Goal: Task Accomplishment & Management: Manage account settings

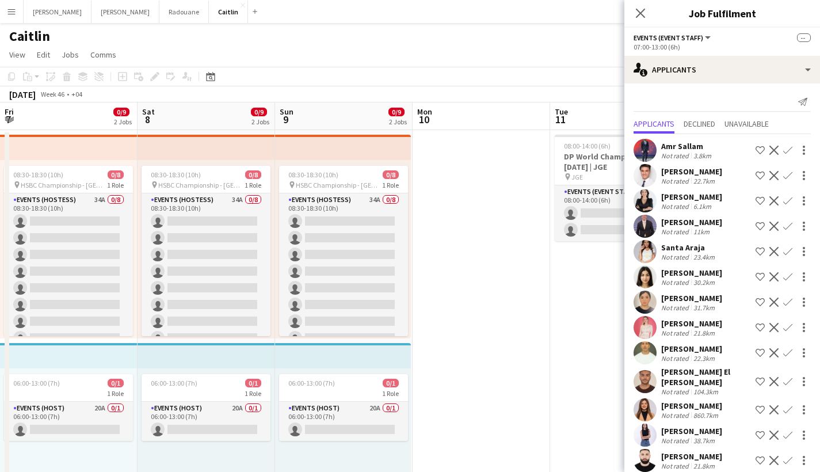
scroll to position [0, 504]
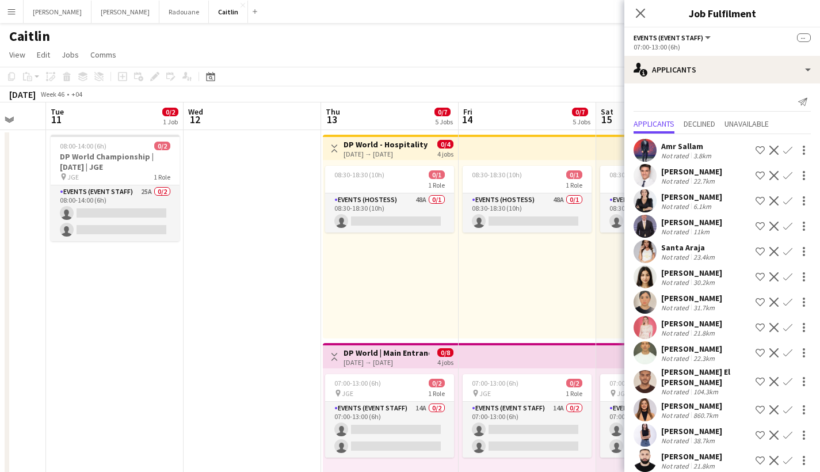
drag, startPoint x: 13, startPoint y: 13, endPoint x: 24, endPoint y: 36, distance: 25.5
click at [13, 13] on app-icon "Menu" at bounding box center [11, 11] width 9 height 9
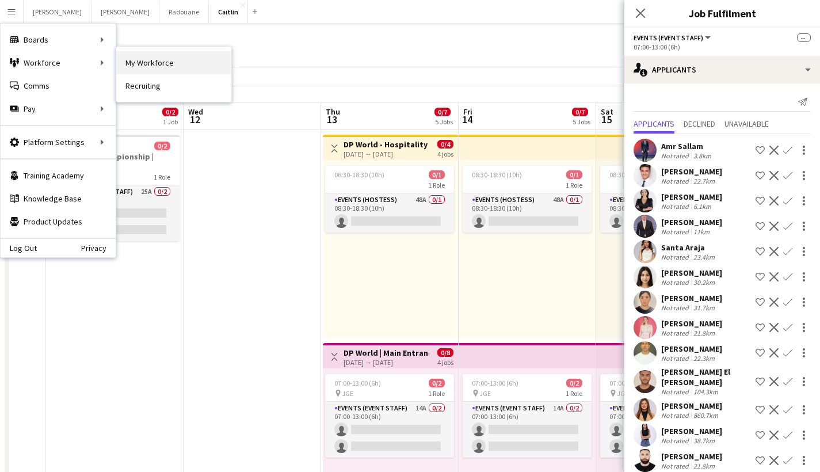
click at [142, 64] on link "My Workforce" at bounding box center [173, 62] width 115 height 23
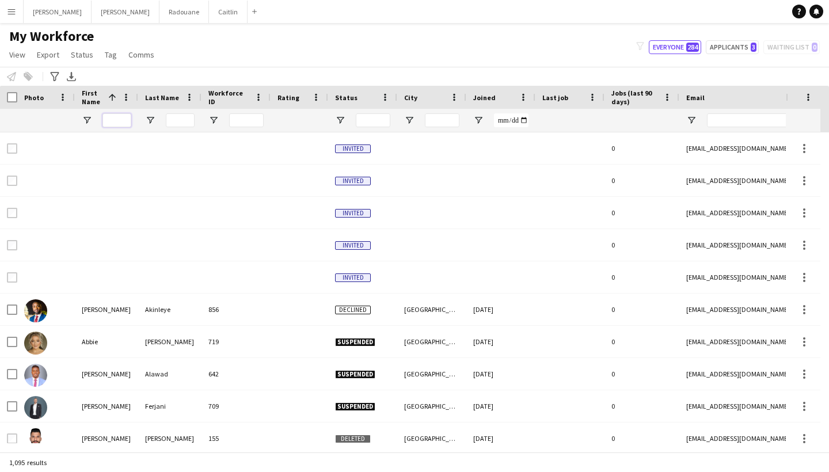
click at [120, 117] on input "First Name Filter Input" at bounding box center [116, 120] width 29 height 14
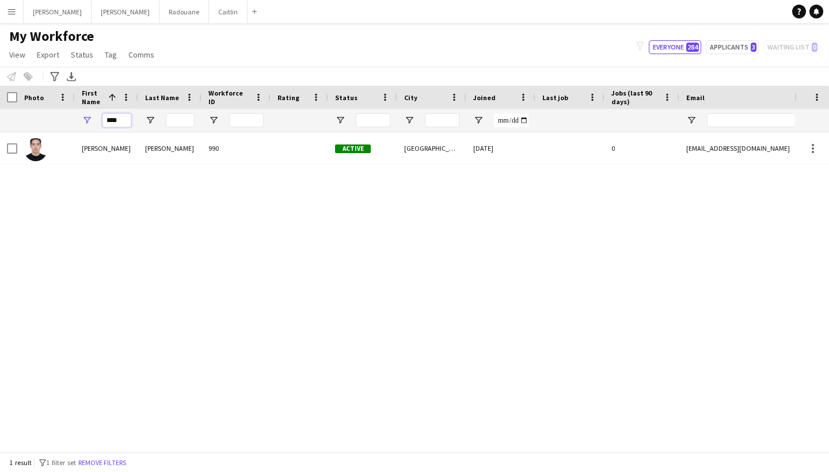
type input "****"
drag, startPoint x: 212, startPoint y: 1, endPoint x: 215, endPoint y: 151, distance: 149.7
click at [203, 178] on div "[PERSON_NAME] [PERSON_NAME] 990 Active [GEOGRAPHIC_DATA] [DATE] 0 [EMAIL_ADDRES…" at bounding box center [397, 287] width 794 height 311
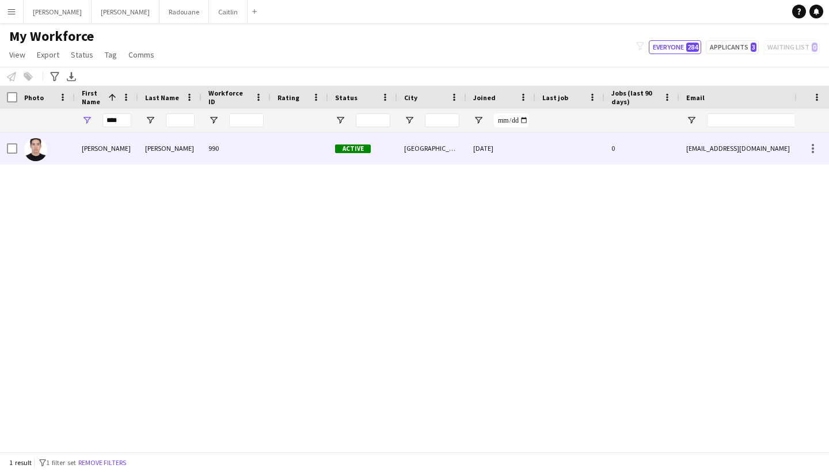
click at [218, 147] on div "990" at bounding box center [235, 148] width 69 height 32
click at [508, 150] on div "[DATE]" at bounding box center [500, 148] width 69 height 32
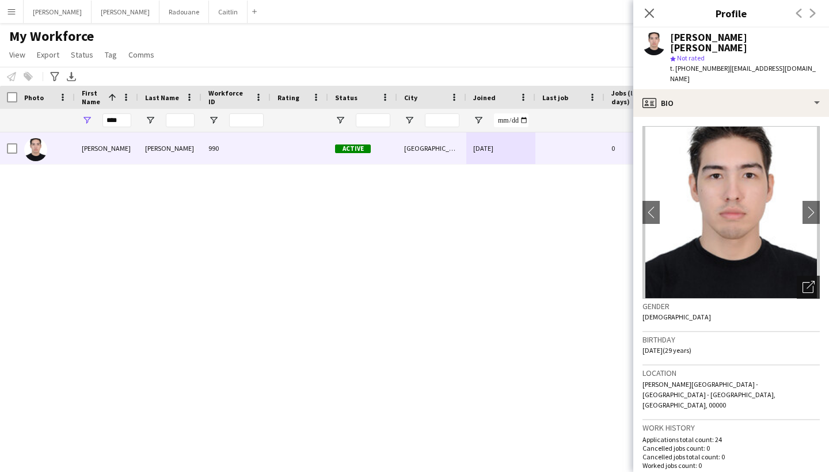
click at [802, 281] on icon "Open photos pop-in" at bounding box center [808, 287] width 12 height 12
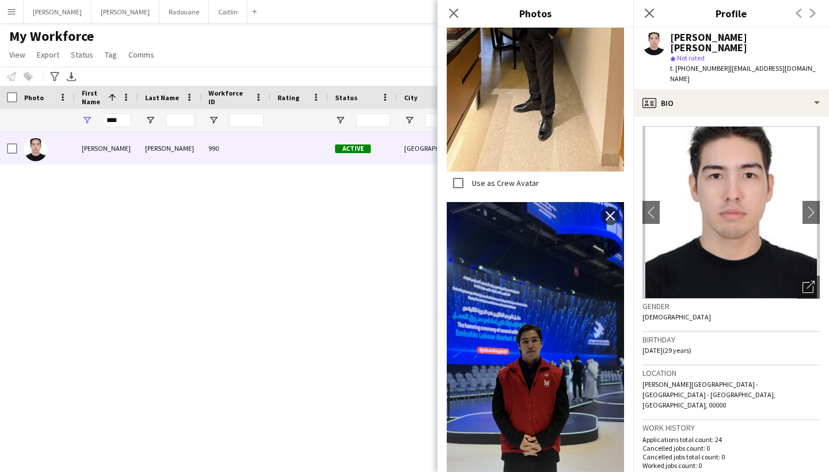
scroll to position [109, 0]
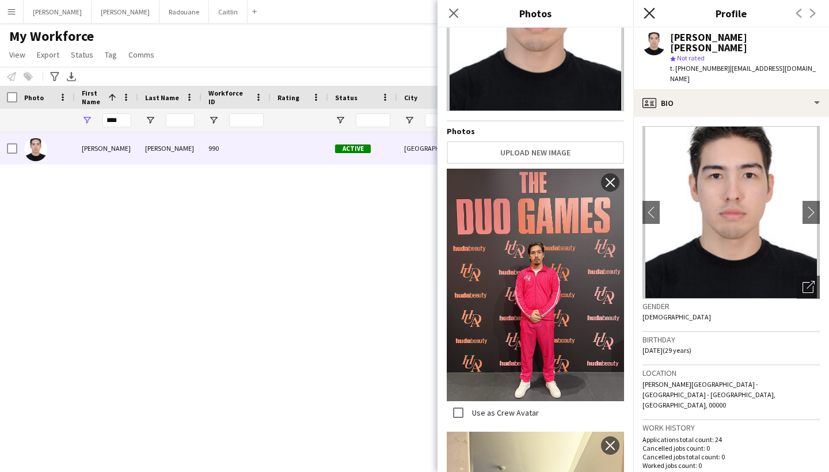
click at [648, 15] on icon at bounding box center [649, 12] width 11 height 11
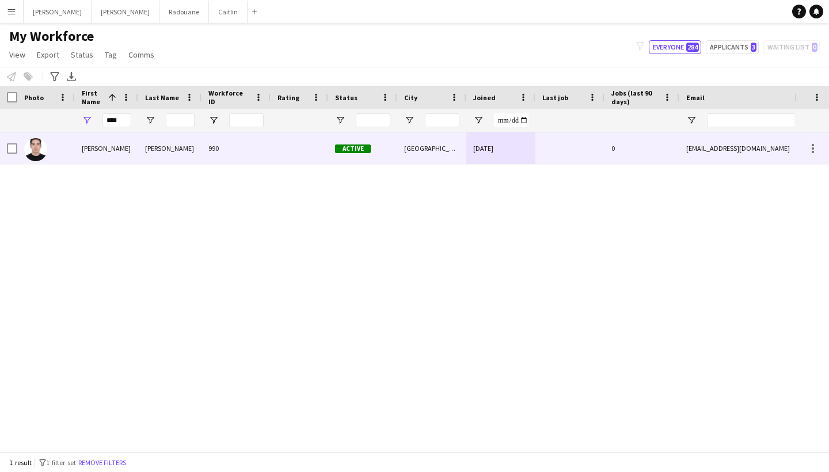
click at [454, 226] on div "[PERSON_NAME] [PERSON_NAME] 990 Active [GEOGRAPHIC_DATA] [DATE] 0 [EMAIL_ADDRES…" at bounding box center [397, 287] width 794 height 311
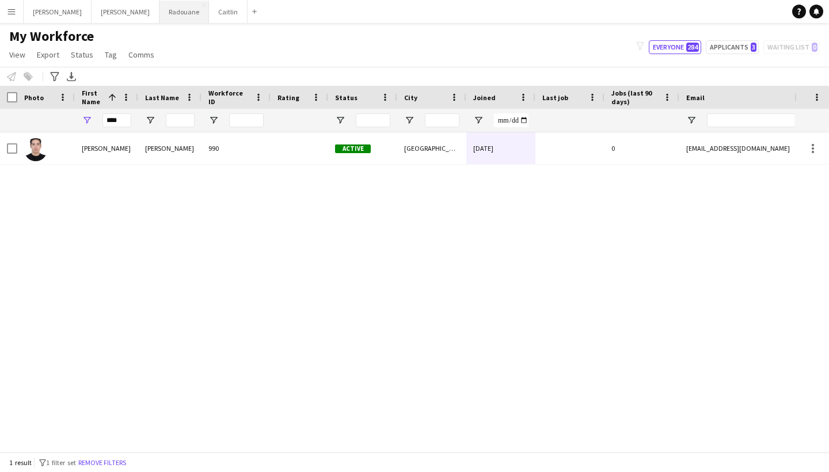
click at [159, 22] on button "Radouane Close" at bounding box center [184, 12] width 50 height 22
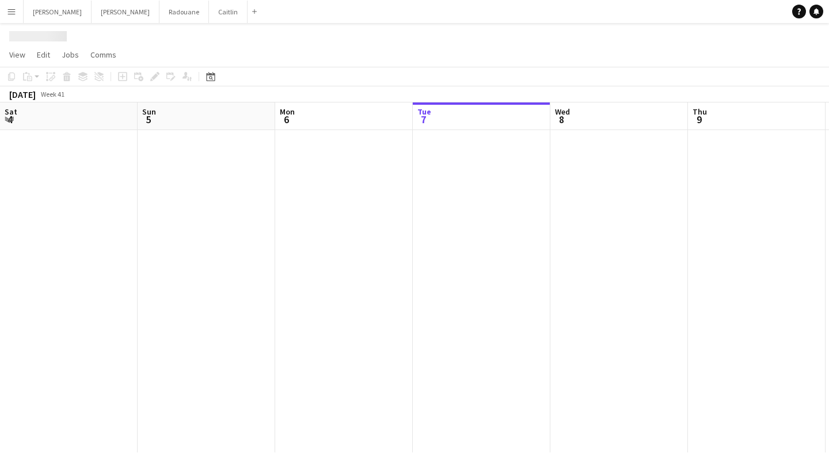
scroll to position [0, 275]
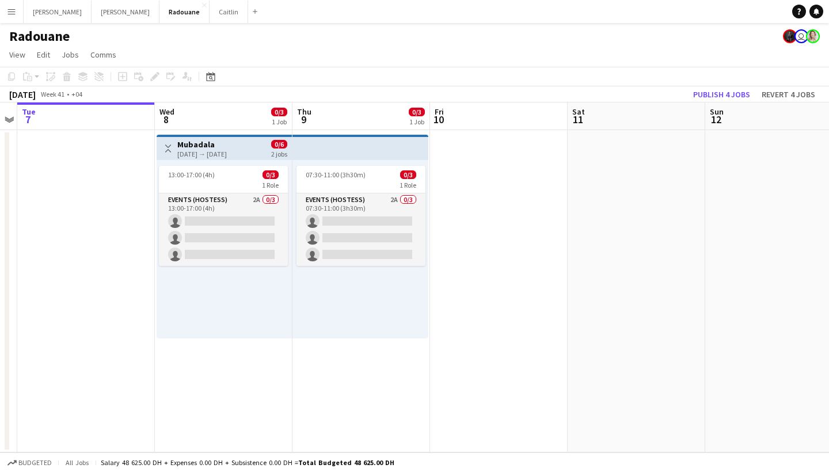
drag, startPoint x: 478, startPoint y: 233, endPoint x: 147, endPoint y: 250, distance: 331.5
click at [147, 250] on app-calendar-viewport "Sat 4 Sun 5 Mon 6 Tue 7 Wed 8 0/3 1 Job Thu 9 0/3 1 Job Fri 10 Sat 11 Sun 12 Mo…" at bounding box center [414, 277] width 829 height 350
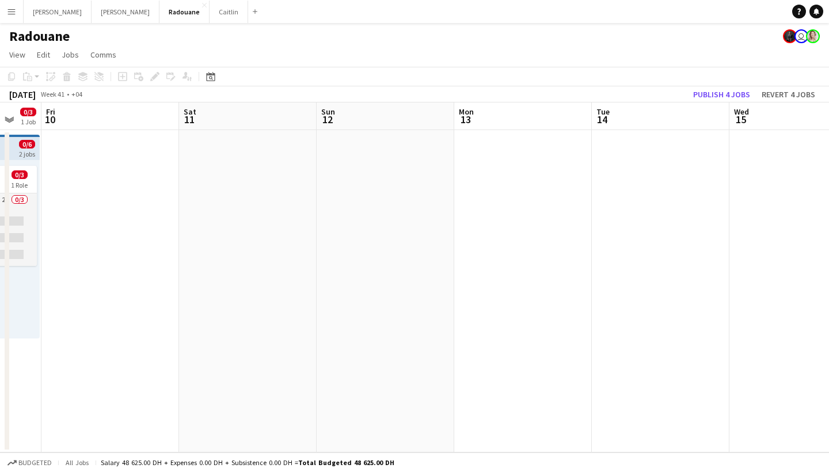
drag, startPoint x: 648, startPoint y: 177, endPoint x: 189, endPoint y: 272, distance: 467.9
click at [142, 293] on app-calendar-viewport "Tue 7 Wed 8 0/3 1 Job Thu 9 0/3 1 Job Fri 10 Sat 11 Sun 12 Mon 13 Tue 14 Wed 15…" at bounding box center [414, 277] width 829 height 350
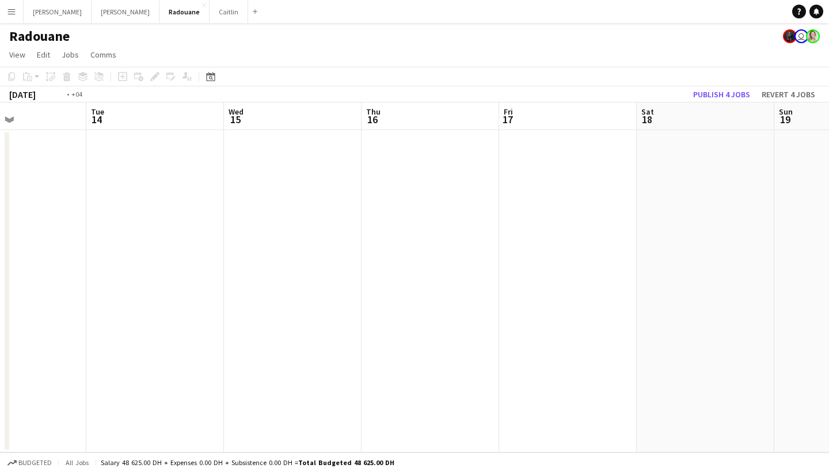
drag, startPoint x: 666, startPoint y: 267, endPoint x: 351, endPoint y: 251, distance: 315.2
click at [233, 303] on app-calendar-viewport "Fri 10 Sat 11 Sun 12 Mon 13 Tue 14 Wed 15 Thu 16 Fri 17 Sat 18 Sun 19 Mon 20" at bounding box center [414, 277] width 829 height 350
drag, startPoint x: 666, startPoint y: 196, endPoint x: 165, endPoint y: 243, distance: 503.6
click at [134, 268] on app-calendar-viewport "Mon 13 Tue 14 Wed 15 Thu 16 Fri 17 Sat 18 Sun 19 Mon 20 Tue 21 Wed 22 Thu 23" at bounding box center [414, 277] width 829 height 350
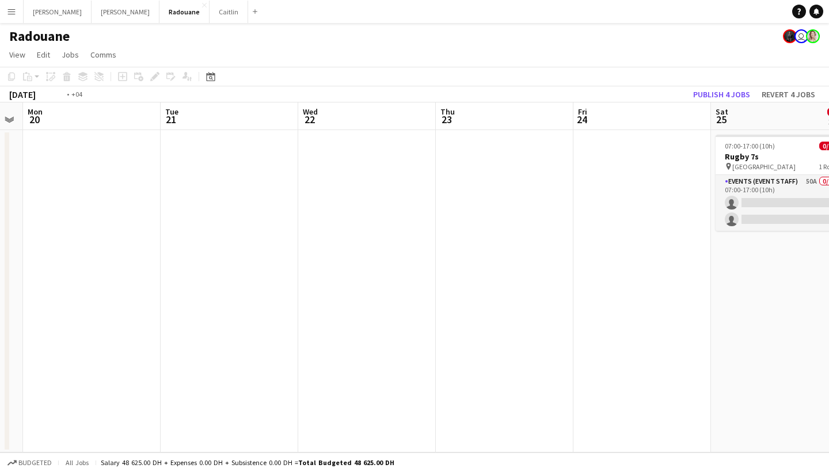
drag, startPoint x: 591, startPoint y: 231, endPoint x: 159, endPoint y: 222, distance: 431.8
click at [159, 222] on app-calendar-viewport "Fri 17 Sat 18 Sun 19 Mon 20 Tue 21 Wed 22 Thu 23 Fri 24 Sat 25 0/2 1 Job Sun 26…" at bounding box center [414, 277] width 829 height 350
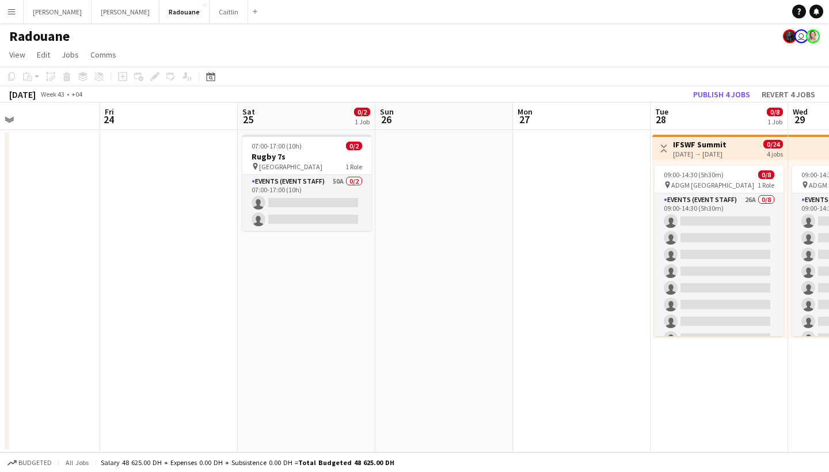
drag, startPoint x: 619, startPoint y: 188, endPoint x: 196, endPoint y: 229, distance: 425.6
click at [193, 231] on app-calendar-viewport "Mon 20 Tue 21 Wed 22 Thu 23 Fri 24 Sat 25 0/2 1 Job Sun 26 Mon 27 Tue 28 0/8 1 …" at bounding box center [414, 277] width 829 height 350
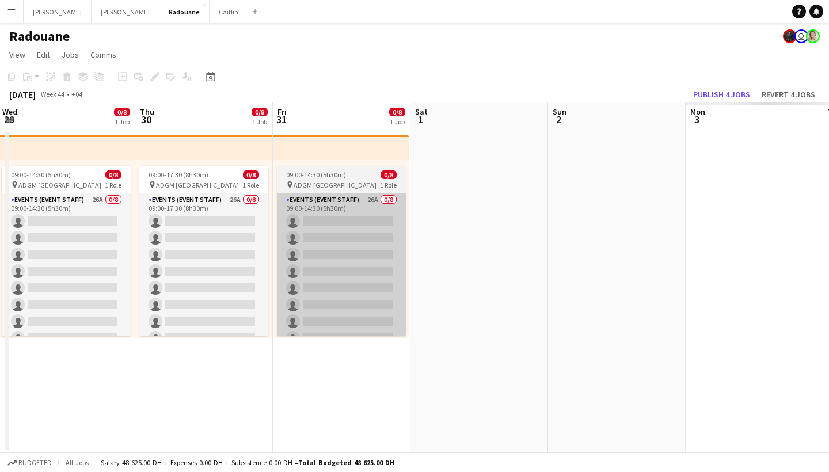
drag, startPoint x: 630, startPoint y: 184, endPoint x: 318, endPoint y: 203, distance: 312.0
click at [252, 235] on app-calendar-viewport "Sun 26 Mon 27 Tue 28 0/8 1 Job Wed 29 0/8 1 Job Thu 30 0/8 1 Job Fri 31 0/8 1 J…" at bounding box center [414, 277] width 829 height 350
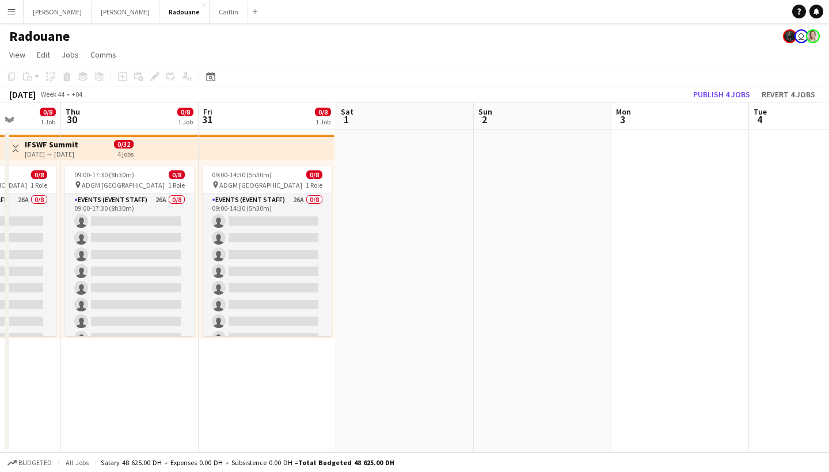
drag, startPoint x: 703, startPoint y: 140, endPoint x: 341, endPoint y: 221, distance: 371.5
click at [232, 226] on app-calendar-viewport "Mon 27 Tue 28 0/8 1 Job Wed 29 0/8 1 Job Thu 30 0/8 1 Job Fri 31 0/8 1 Job Sat …" at bounding box center [414, 277] width 829 height 350
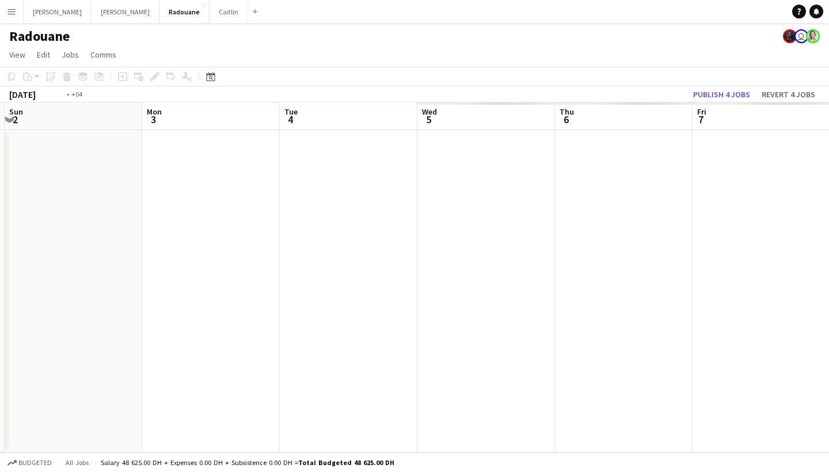
drag, startPoint x: 572, startPoint y: 259, endPoint x: 210, endPoint y: 247, distance: 362.3
click at [208, 248] on app-calendar-viewport "Thu 30 0/8 1 Job Fri 31 0/8 1 Job Sat 1 Sun 2 Mon 3 Tue 4 Wed 5 Thu 6 Fri 7 Sat…" at bounding box center [414, 277] width 829 height 350
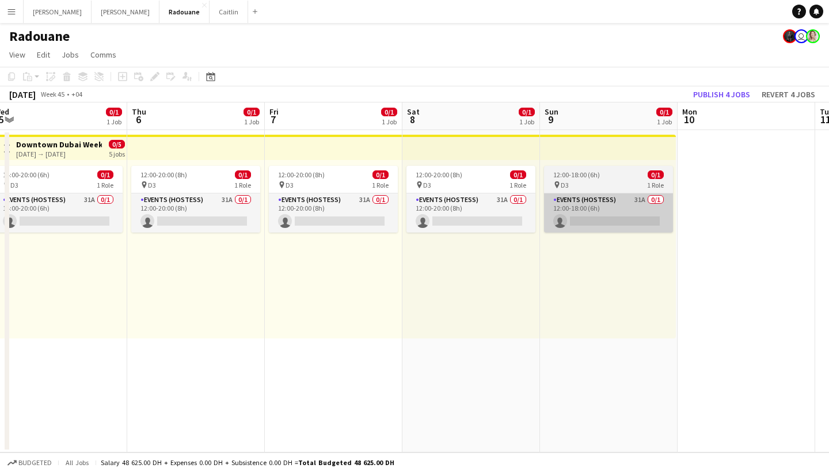
drag, startPoint x: 562, startPoint y: 246, endPoint x: 79, endPoint y: 219, distance: 483.7
click at [79, 219] on app-calendar-viewport "Sun 2 Mon 3 Tue 4 Wed 5 0/1 1 Job Thu 6 0/1 1 Job Fri 7 0/1 1 Job Sat 8 0/1 1 J…" at bounding box center [414, 277] width 829 height 350
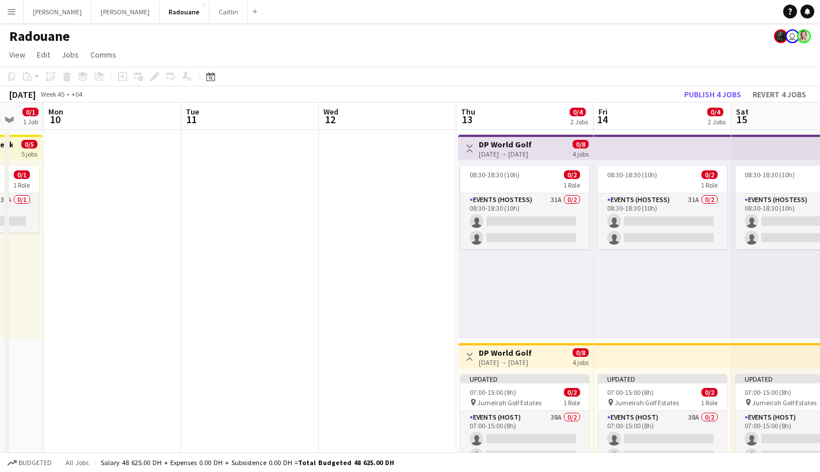
drag, startPoint x: 79, startPoint y: 219, endPoint x: 0, endPoint y: 182, distance: 87.0
click at [0, 182] on app-calendar-viewport "Fri 7 0/1 1 Job Sat 8 0/1 1 Job Sun 9 0/1 1 Job Mon 10 Tue 11 Wed 12 Thu 13 0/4…" at bounding box center [410, 326] width 820 height 449
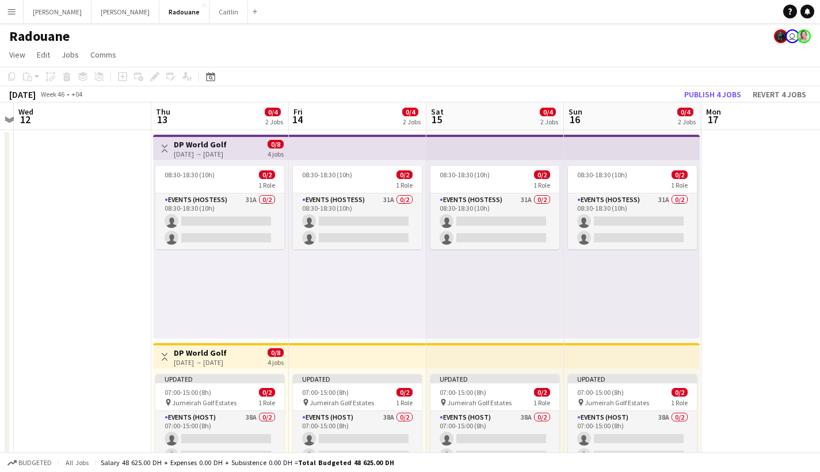
drag, startPoint x: 542, startPoint y: 172, endPoint x: 214, endPoint y: 185, distance: 328.3
click at [214, 185] on app-calendar-viewport "Sun 9 0/1 1 Job Mon 10 Tue 11 Wed 12 Thu 13 0/4 2 Jobs Fri 14 0/4 2 Jobs Sat 15…" at bounding box center [410, 326] width 820 height 449
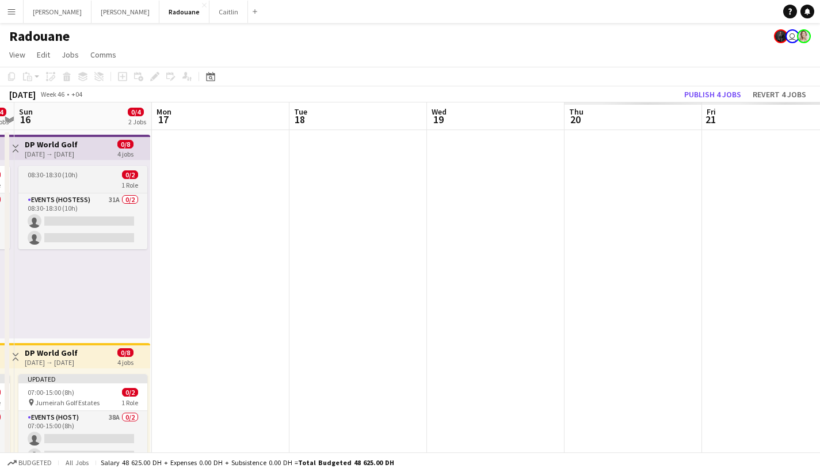
drag, startPoint x: 659, startPoint y: 202, endPoint x: 107, endPoint y: 186, distance: 552.3
click at [77, 191] on app-calendar-viewport "Thu 13 0/4 2 Jobs Fri 14 0/4 2 Jobs Sat 15 0/4 2 Jobs Sun 16 0/4 2 Jobs Mon 17 …" at bounding box center [410, 326] width 820 height 449
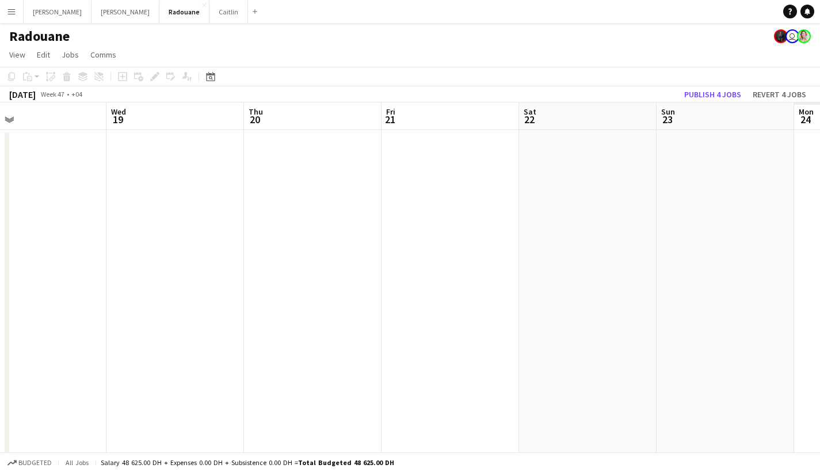
drag, startPoint x: 585, startPoint y: 208, endPoint x: 196, endPoint y: 188, distance: 389.1
click at [168, 196] on app-calendar-viewport "Sat 15 0/4 2 Jobs Sun 16 0/4 2 Jobs Mon 17 Tue 18 Wed 19 Thu 20 Fri 21 Sat 22 S…" at bounding box center [410, 326] width 820 height 449
drag, startPoint x: 518, startPoint y: 196, endPoint x: 706, endPoint y: 146, distance: 194.1
click at [709, 144] on app-calendar-viewport "Thu 20 Fri 21 Sat 22 Sun 23 Mon 24 Tue 25 Wed 26 Thu 27 Fri 28 Sat 29 0/12 2 Jo…" at bounding box center [410, 326] width 820 height 449
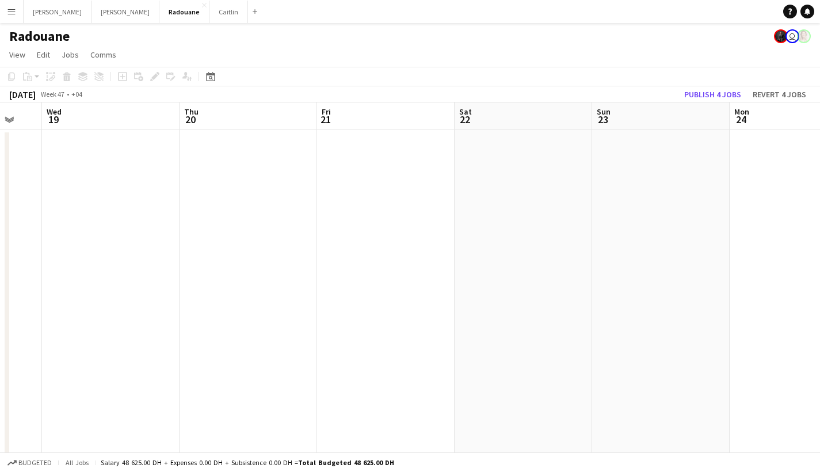
drag, startPoint x: 181, startPoint y: 162, endPoint x: 2, endPoint y: 132, distance: 181.6
click at [0, 134] on app-calendar-viewport "Sun 16 0/4 2 Jobs Mon 17 Tue 18 Wed 19 Thu 20 Fri 21 Sat 22 Sun 23 Mon 24 Tue 2…" at bounding box center [410, 326] width 820 height 449
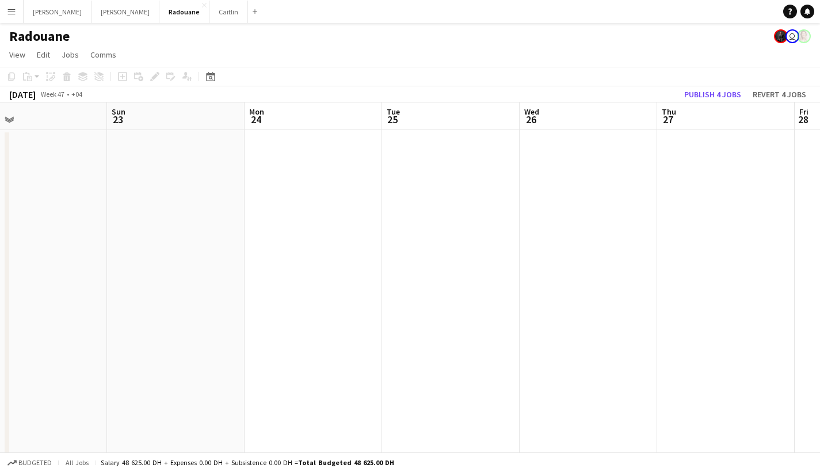
drag, startPoint x: 568, startPoint y: 134, endPoint x: 341, endPoint y: 181, distance: 232.3
click at [226, 191] on app-calendar-viewport "Wed 19 Thu 20 Fri 21 Sat 22 Sun 23 Mon 24 Tue 25 Wed 26 Thu 27 Fri 28 Sat 29 0/…" at bounding box center [410, 326] width 820 height 449
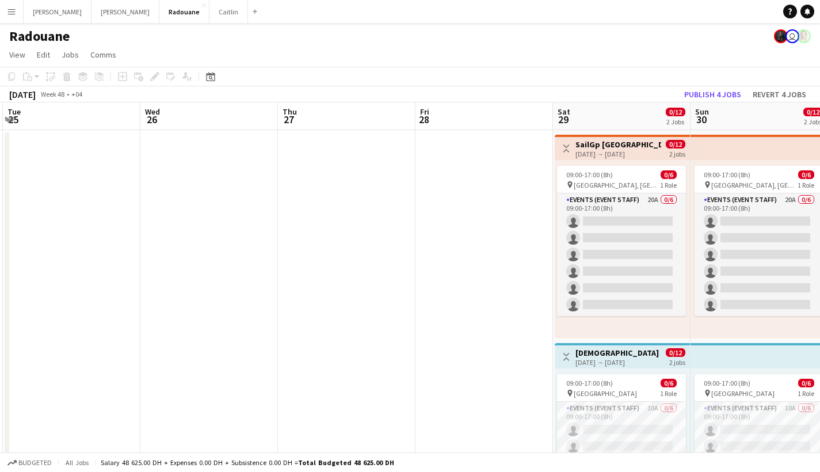
drag, startPoint x: 657, startPoint y: 187, endPoint x: 292, endPoint y: 177, distance: 365.7
click at [271, 184] on app-calendar-viewport "Sat 22 Sun 23 Mon 24 Tue 25 Wed 26 Thu 27 Fri 28 Sat 29 0/12 2 Jobs Sun 30 0/12…" at bounding box center [410, 326] width 820 height 449
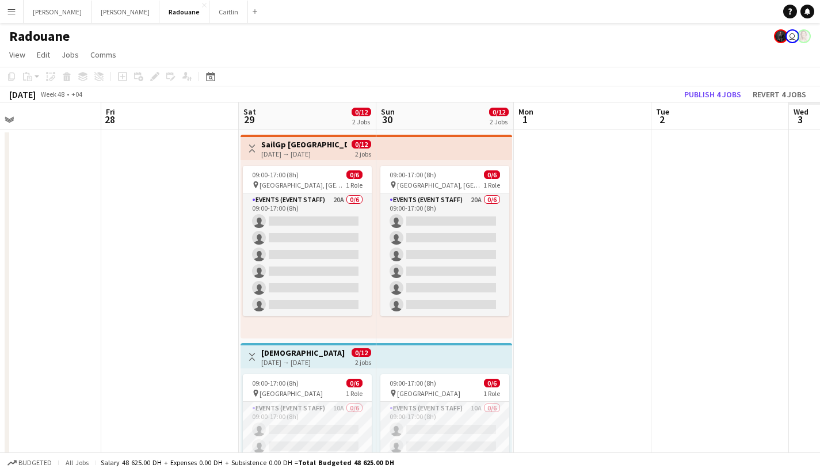
scroll to position [0, 348]
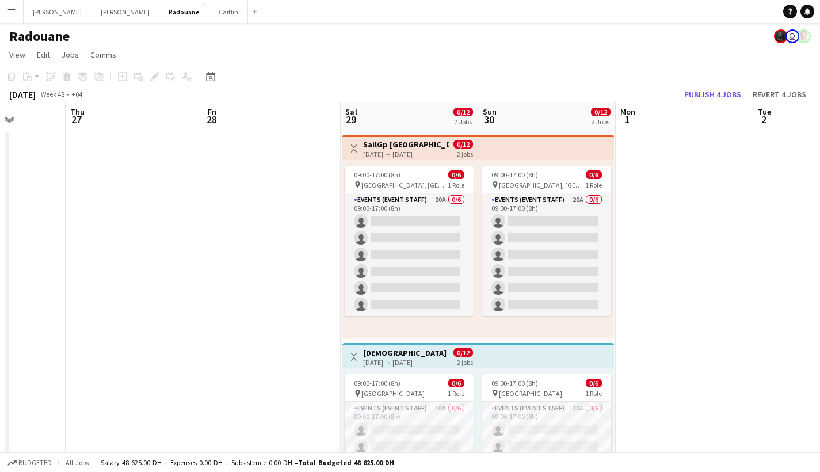
drag, startPoint x: 580, startPoint y: 158, endPoint x: 239, endPoint y: 128, distance: 341.6
click at [237, 132] on app-calendar-viewport "Mon 24 Tue 25 Wed 26 Thu 27 Fri 28 Sat 29 0/12 2 Jobs Sun 30 0/12 2 Jobs Mon 1 …" at bounding box center [410, 326] width 820 height 449
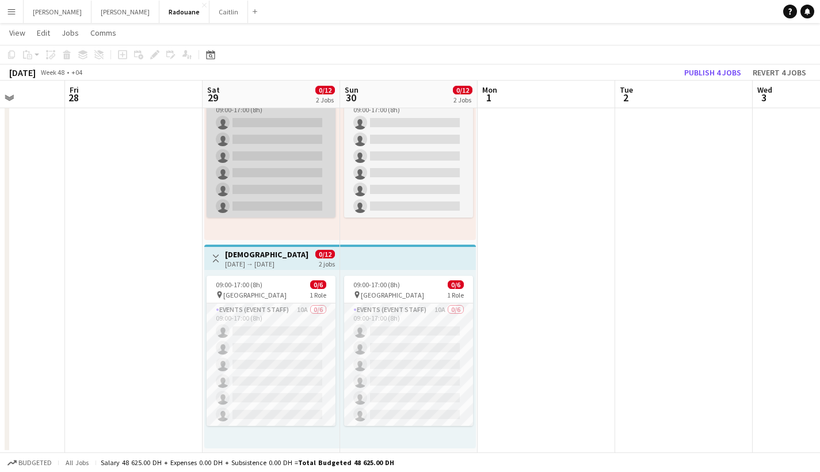
scroll to position [98, 0]
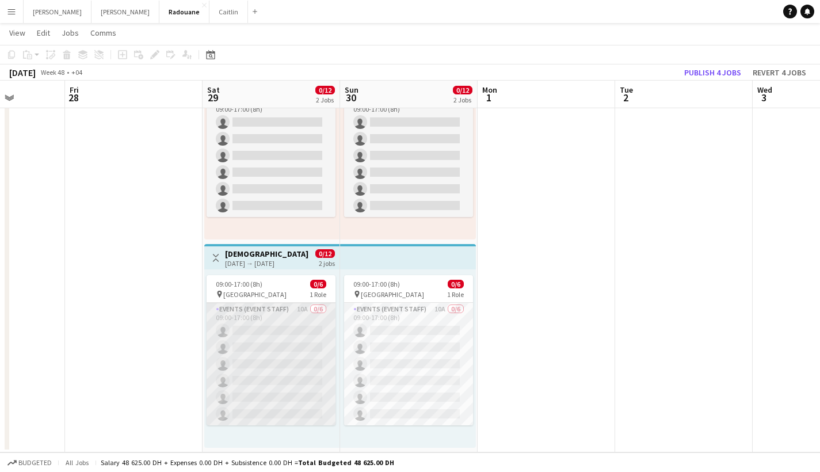
click at [287, 330] on app-card-role "Events (Event Staff) 10A 0/6 09:00-17:00 (8h) single-neutral-actions single-neu…" at bounding box center [271, 364] width 129 height 123
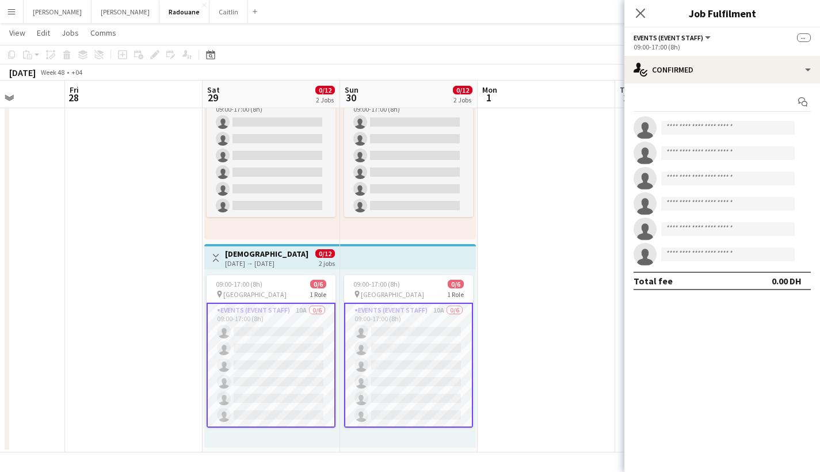
click at [720, 45] on div "09:00-17:00 (8h)" at bounding box center [722, 47] width 177 height 9
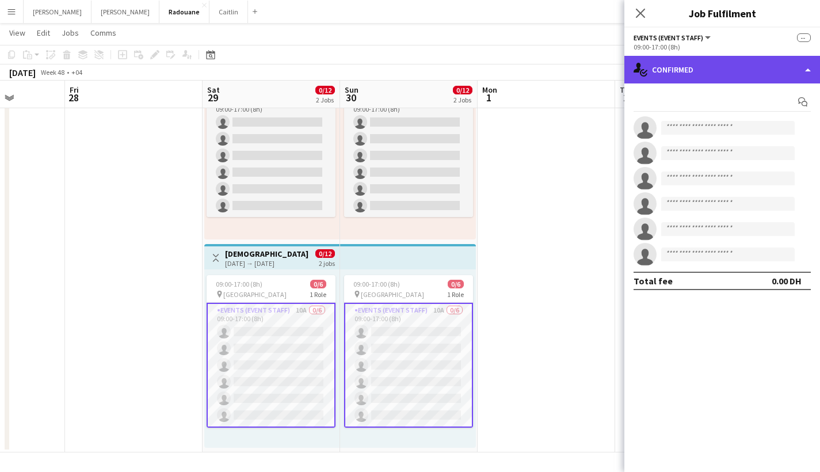
click at [725, 74] on div "single-neutral-actions-check-2 Confirmed" at bounding box center [723, 70] width 196 height 28
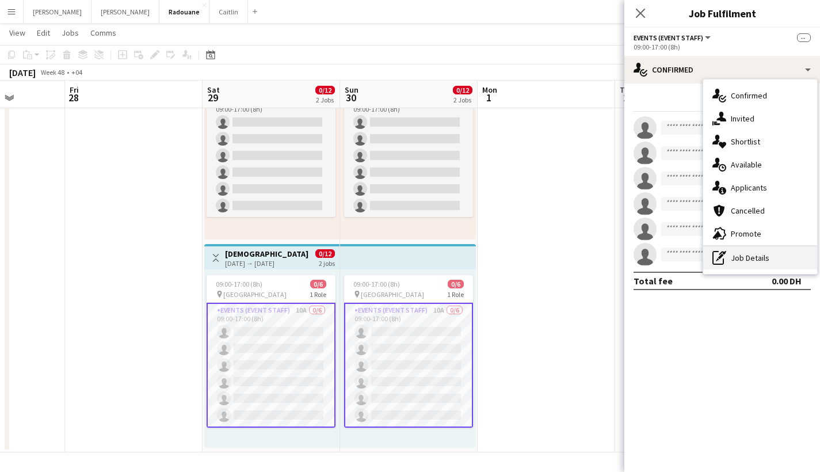
click at [767, 257] on div "pen-write Job Details" at bounding box center [760, 257] width 114 height 23
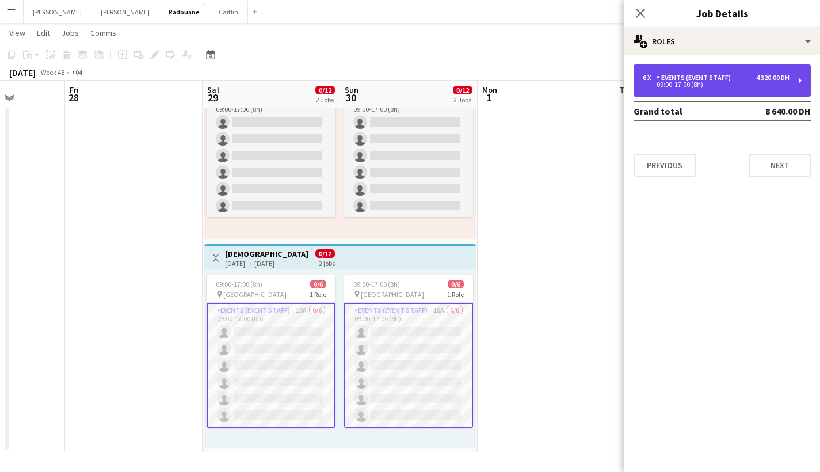
click at [700, 73] on div "6 x Events (Event Staff) 4 320.00 DH 09:00-17:00 (8h)" at bounding box center [722, 80] width 177 height 32
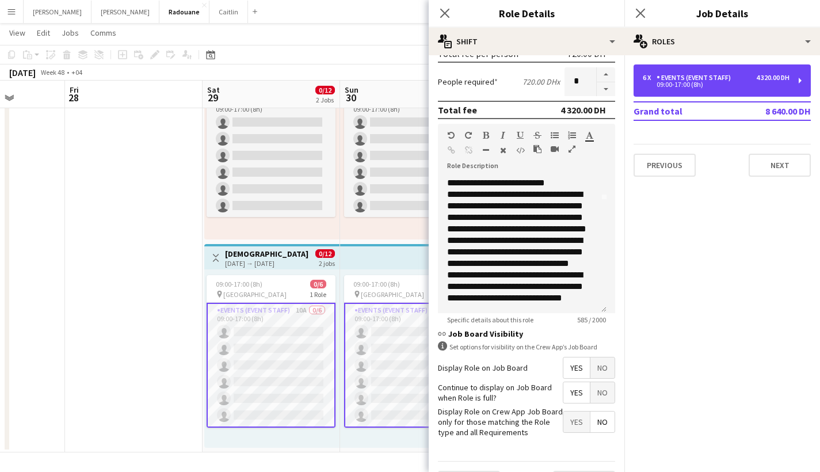
scroll to position [307, 0]
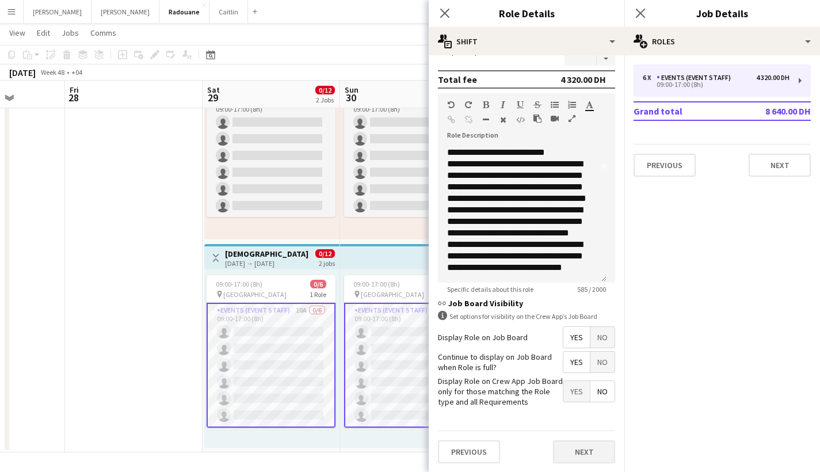
click at [575, 446] on button "Next" at bounding box center [584, 451] width 62 height 23
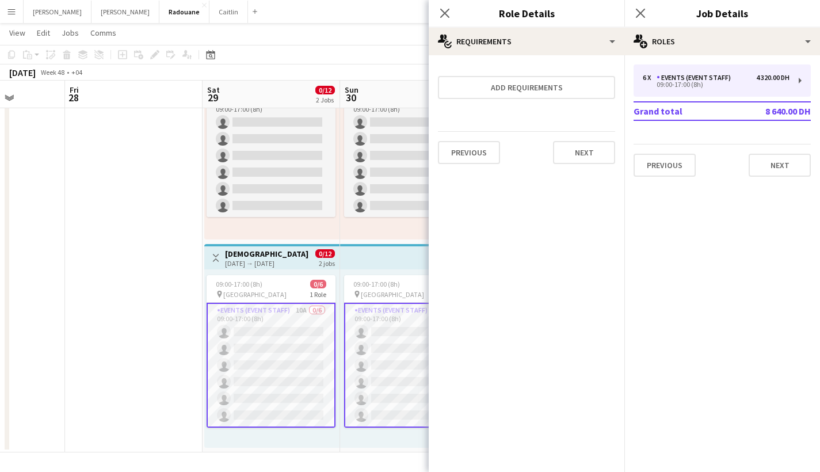
scroll to position [0, 0]
click at [583, 159] on button "Next" at bounding box center [584, 152] width 62 height 23
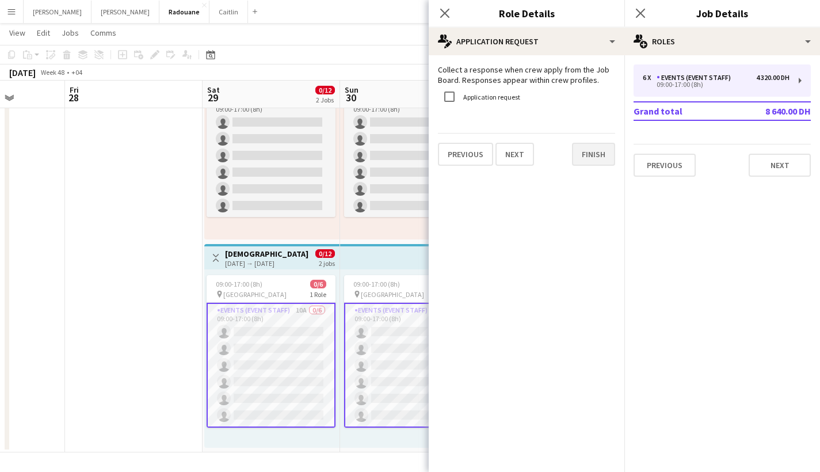
click at [586, 149] on button "Finish" at bounding box center [593, 154] width 43 height 23
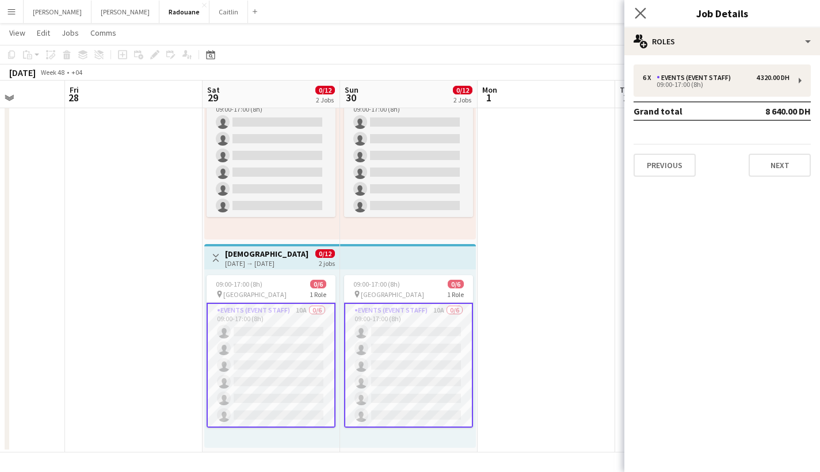
click at [648, 17] on app-icon "Close pop-in" at bounding box center [641, 13] width 17 height 17
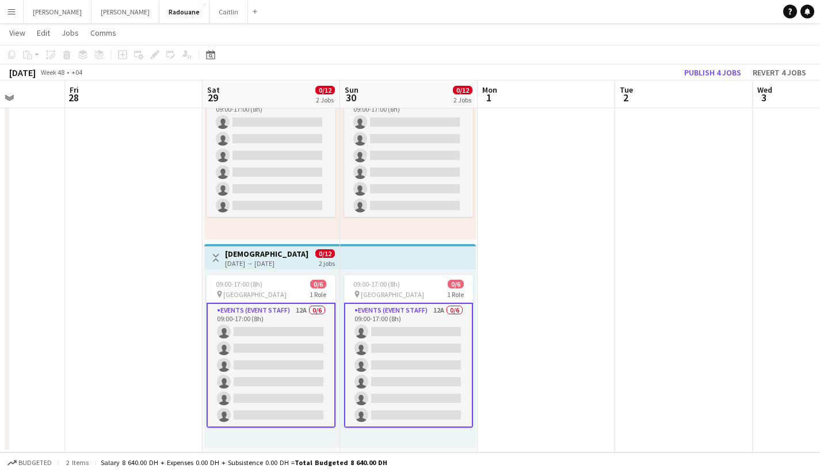
click at [229, 27] on app-page-menu "View Day view expanded Day view collapsed Month view Date picker Jump to [DATE]…" at bounding box center [410, 34] width 820 height 22
